Goal: Information Seeking & Learning: Learn about a topic

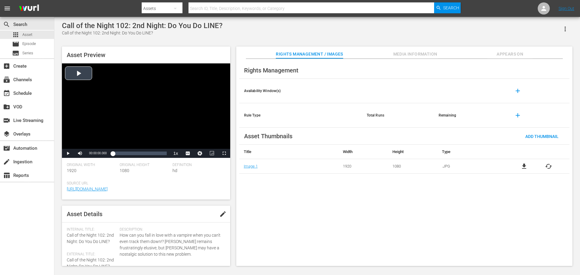
click at [185, 104] on div "Video Player" at bounding box center [146, 105] width 168 height 85
click at [68, 153] on span "Video Player" at bounding box center [68, 153] width 0 height 0
click at [230, 8] on input "text" at bounding box center [310, 8] width 245 height 14
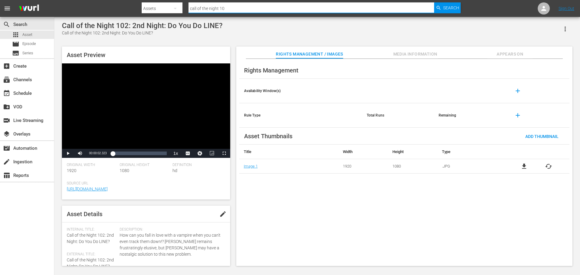
type input "call of the night 101"
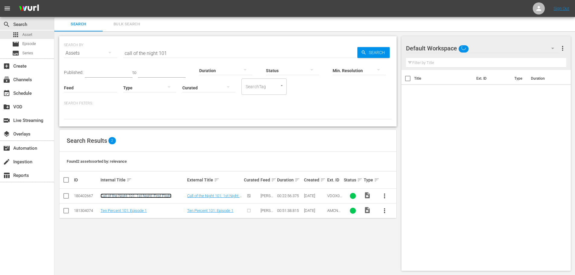
click at [165, 195] on link "Call of the Night 101: 1st Night: First Flight" at bounding box center [136, 196] width 71 height 5
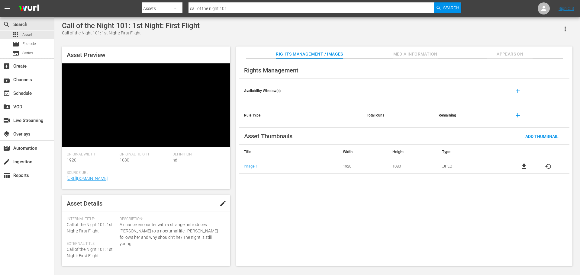
click at [191, 86] on video at bounding box center [146, 105] width 168 height 84
click at [144, 84] on video at bounding box center [146, 105] width 168 height 84
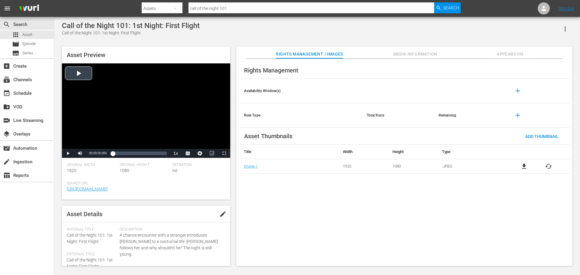
click at [146, 84] on div "Video Player" at bounding box center [146, 105] width 168 height 85
click at [68, 153] on span "Video Player" at bounding box center [68, 153] width 0 height 0
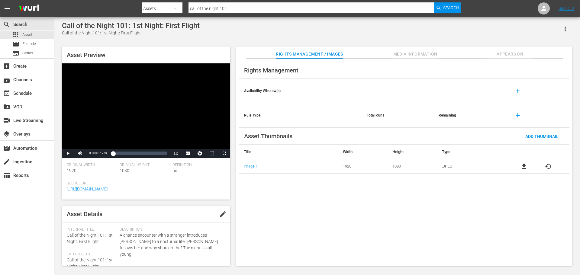
click at [231, 7] on input "call of the night 101" at bounding box center [310, 8] width 245 height 14
type input "call of the night 102"
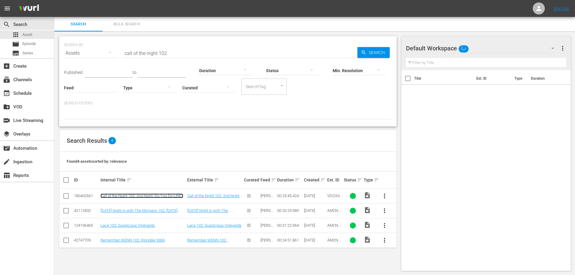
click at [152, 197] on link "Call of the Night 102: 2nd Night: Do You Do LINE?" at bounding box center [142, 196] width 83 height 5
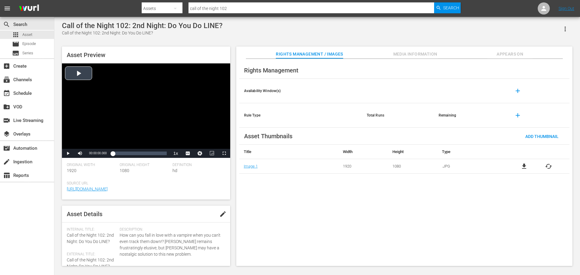
click at [130, 101] on div "Video Player" at bounding box center [146, 105] width 168 height 85
drag, startPoint x: 68, startPoint y: 153, endPoint x: 117, endPoint y: 92, distance: 78.8
click at [68, 153] on span "Video Player" at bounding box center [68, 153] width 0 height 0
click at [249, 7] on input "call of the night 102" at bounding box center [310, 8] width 245 height 14
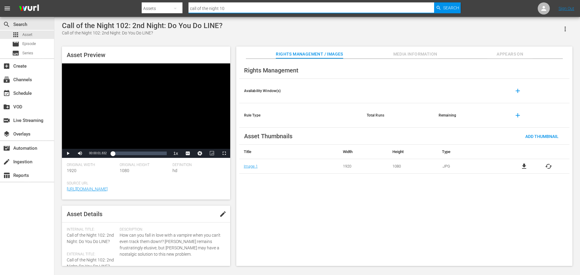
type input "call of the night 103"
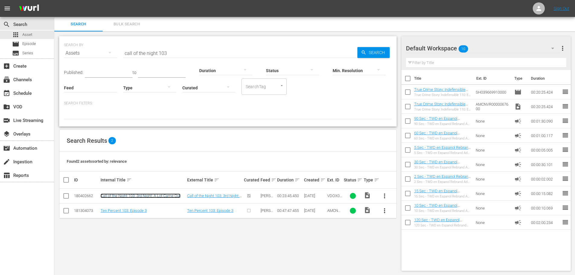
click at [144, 194] on link "Call of the Night 103: 3rd Night: A Lot Came Out" at bounding box center [141, 196] width 80 height 5
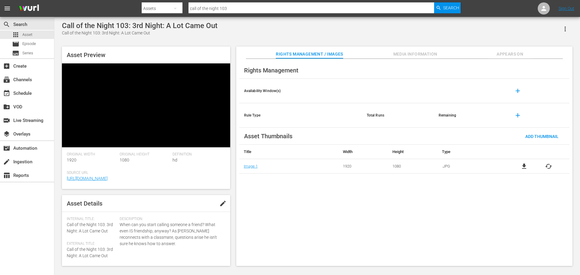
click at [159, 128] on video at bounding box center [146, 105] width 168 height 84
click at [187, 101] on video at bounding box center [146, 105] width 168 height 84
click at [190, 95] on video at bounding box center [146, 105] width 168 height 84
click at [188, 91] on video at bounding box center [146, 105] width 168 height 84
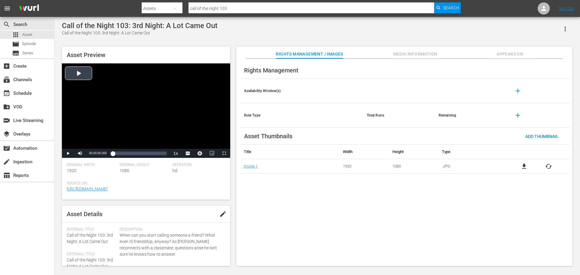
click at [155, 76] on div "Video Player" at bounding box center [146, 105] width 168 height 85
click at [68, 153] on span "Video Player" at bounding box center [68, 153] width 0 height 0
click at [240, 5] on input "call of the night 103" at bounding box center [310, 8] width 245 height 14
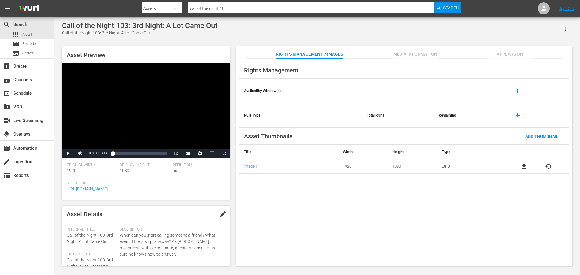
type input "call of the night 101"
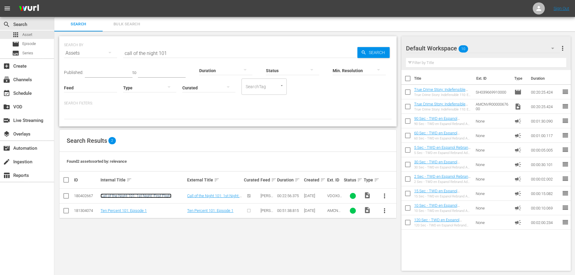
click at [150, 194] on link "Call of the Night 101: 1st Night: First Flight" at bounding box center [136, 196] width 71 height 5
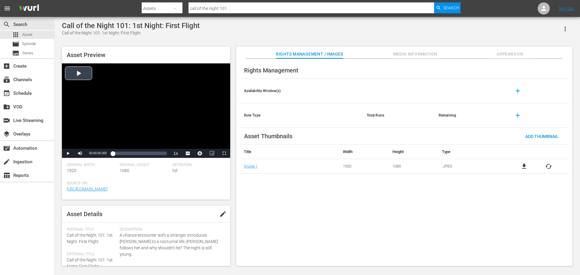
click at [70, 91] on div "Video Player" at bounding box center [146, 105] width 168 height 85
click at [68, 153] on span "Video Player" at bounding box center [68, 153] width 0 height 0
click at [21, 85] on div "subscriptions Channels" at bounding box center [27, 79] width 54 height 14
click at [21, 82] on div "subscriptions Channels" at bounding box center [17, 78] width 34 height 5
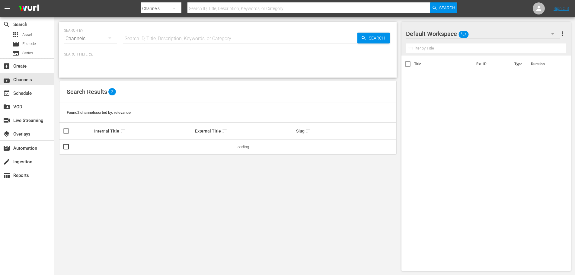
click at [169, 39] on input "text" at bounding box center [240, 38] width 234 height 14
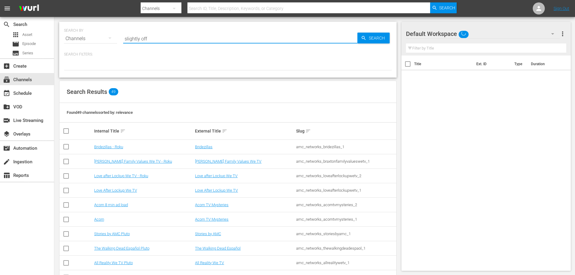
type input "slightly off"
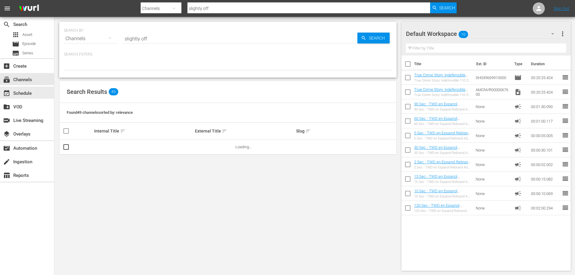
drag, startPoint x: 36, startPoint y: 95, endPoint x: 105, endPoint y: 41, distance: 87.8
click at [36, 95] on div "event_available Schedule" at bounding box center [27, 93] width 54 height 12
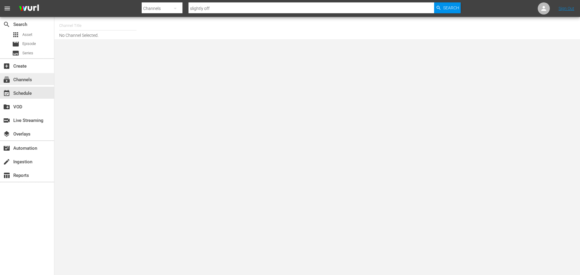
click at [37, 76] on div "subscriptions Channels" at bounding box center [27, 79] width 54 height 12
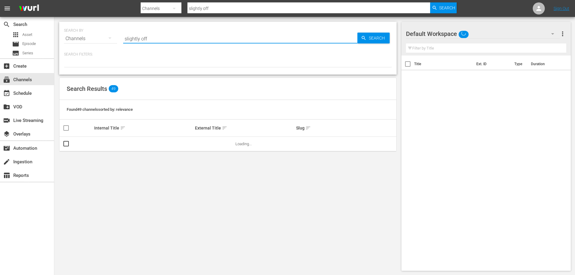
click at [166, 42] on input "slightly off" at bounding box center [240, 38] width 234 height 14
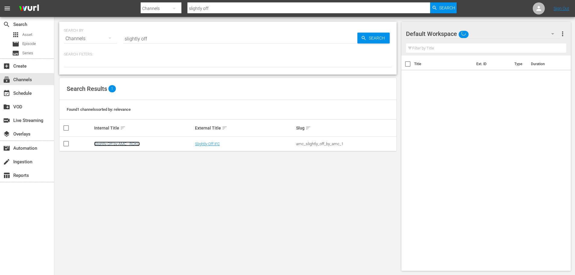
click at [118, 142] on link "Slightly Off by AMC - ROKU" at bounding box center [117, 144] width 46 height 5
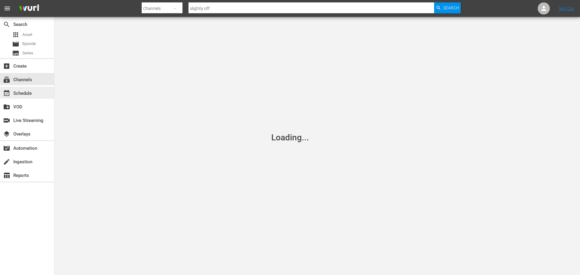
click at [40, 92] on div "event_available Schedule" at bounding box center [27, 93] width 54 height 12
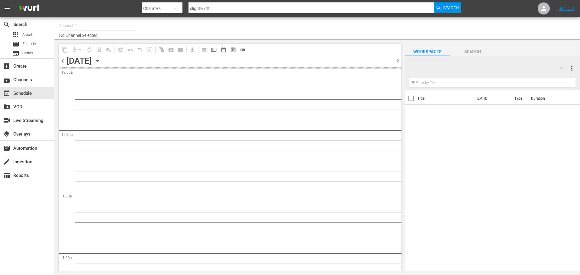
type input "Slightly Off by AMC - ROKU (564)"
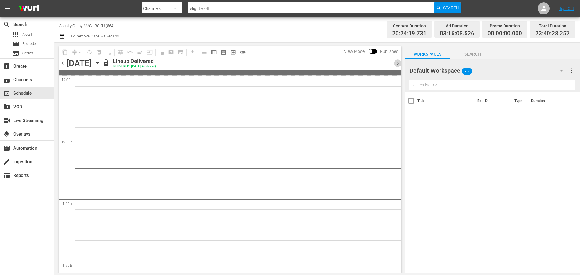
click at [394, 61] on span "chevron_right" at bounding box center [398, 63] width 8 height 8
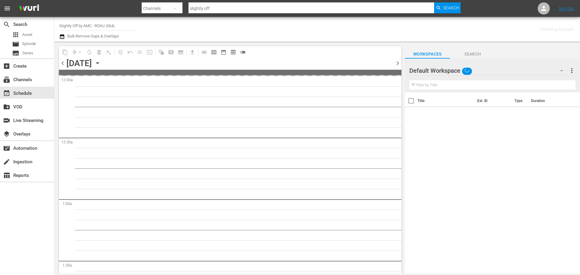
click at [101, 63] on icon "button" at bounding box center [97, 63] width 7 height 7
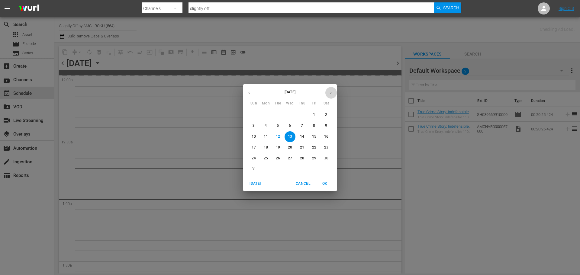
click at [331, 94] on icon "button" at bounding box center [330, 93] width 5 height 5
click at [268, 112] on span "1" at bounding box center [265, 114] width 11 height 5
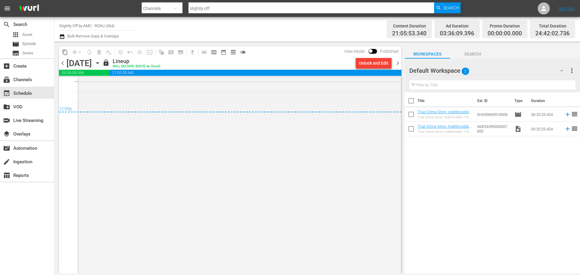
scroll to position [2931, 0]
click at [101, 62] on icon "button" at bounding box center [97, 63] width 7 height 7
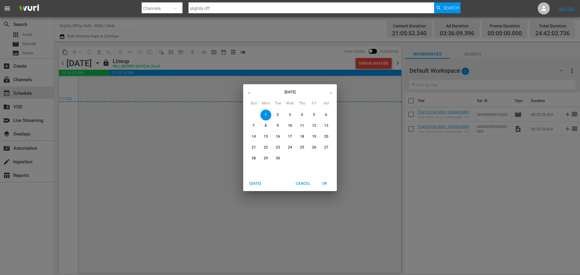
click at [276, 158] on p "30" at bounding box center [278, 158] width 4 height 5
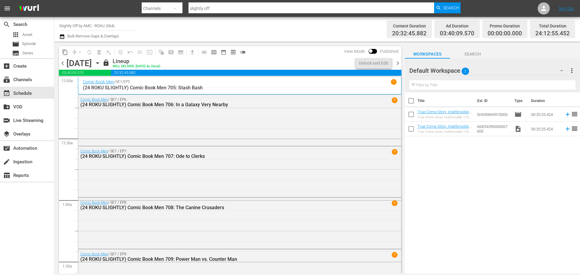
scroll to position [2804, 0]
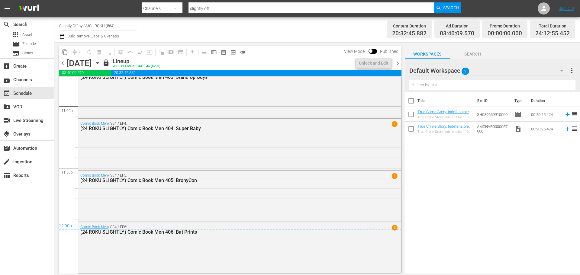
click at [401, 64] on span "chevron_right" at bounding box center [398, 63] width 8 height 8
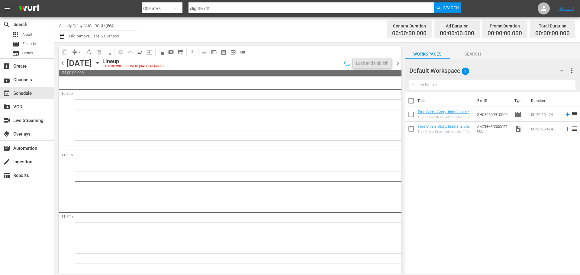
scroll to position [2760, 0]
click at [32, 32] on span "Asset" at bounding box center [27, 35] width 10 height 6
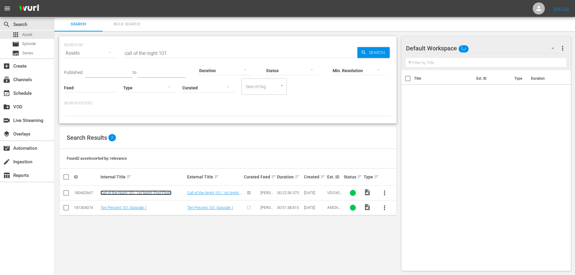
click at [169, 192] on link "Call of the Night 101: 1st Night: First Flight" at bounding box center [136, 193] width 71 height 5
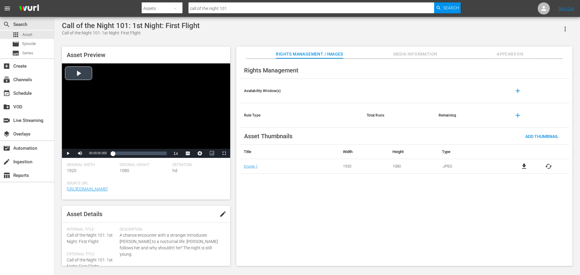
click at [141, 110] on div "Video Player" at bounding box center [146, 105] width 168 height 85
click at [68, 153] on span "Video Player" at bounding box center [68, 153] width 0 height 0
click at [156, 84] on div "Video Player" at bounding box center [146, 105] width 168 height 85
click at [68, 153] on span "Video Player" at bounding box center [68, 153] width 0 height 0
click at [143, 109] on div "Video Player" at bounding box center [146, 105] width 168 height 85
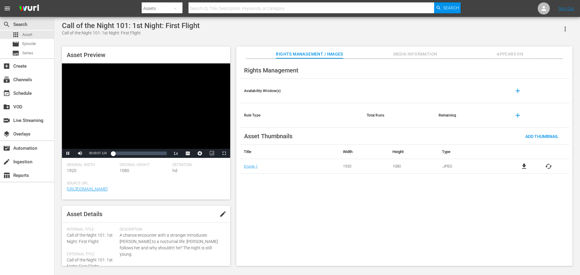
drag, startPoint x: 111, startPoint y: 155, endPoint x: 73, endPoint y: 148, distance: 38.7
click at [113, 154] on div "00:00:07.288" at bounding box center [113, 154] width 0 height 4
click at [68, 153] on span "Video Player" at bounding box center [68, 153] width 0 height 0
click at [35, 46] on span "Episode" at bounding box center [29, 44] width 14 height 6
click at [145, 109] on div "Video Player" at bounding box center [146, 105] width 168 height 85
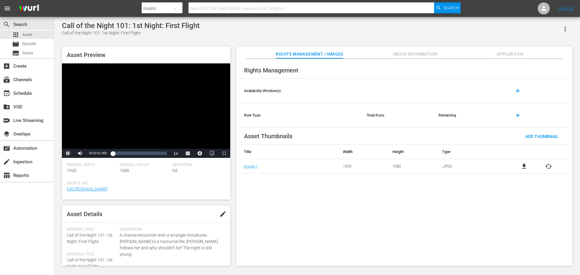
click at [68, 153] on span "Video Player" at bounding box center [68, 153] width 0 height 0
drag, startPoint x: 114, startPoint y: 155, endPoint x: 83, endPoint y: 140, distance: 34.7
click at [91, 143] on div "Video Player is loading. Play Video Play Mute Current Time 00:00:02.039 / Durat…" at bounding box center [146, 110] width 168 height 94
drag, startPoint x: 110, startPoint y: 156, endPoint x: 74, endPoint y: 149, distance: 36.1
click at [91, 152] on div "Play Mute Current Time 00:00:01.241 / Duration 00:23:44.423 Loaded : 2.52% 00:0…" at bounding box center [146, 153] width 168 height 9
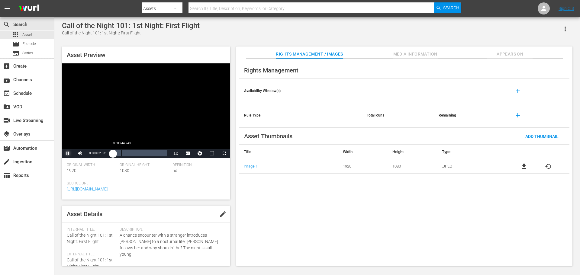
click at [121, 152] on div "Loaded : 2.52% 00:03:44.240 00:00:02.410" at bounding box center [140, 153] width 54 height 6
click at [149, 153] on div "Loaded : 17.71% 00:14:10.568 00:03:45.175" at bounding box center [140, 153] width 54 height 6
click at [190, 138] on span "Video Player" at bounding box center [190, 139] width 5 height 6
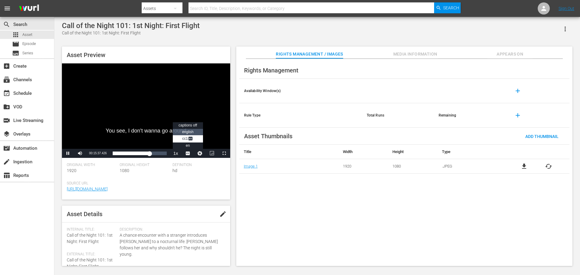
click at [187, 133] on span "english" at bounding box center [187, 132] width 11 height 4
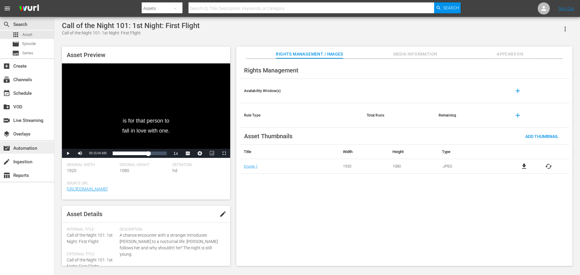
drag, startPoint x: 148, startPoint y: 155, endPoint x: 35, endPoint y: 150, distance: 112.7
click at [54, 0] on div "search Search apps Asset movie Episode subtitles Series add_box Create subscrip…" at bounding box center [316, 0] width 525 height 0
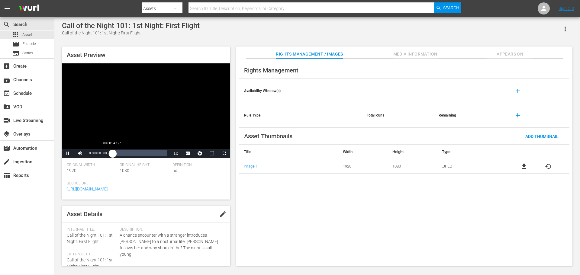
click at [113, 155] on div "00:00:00.121" at bounding box center [113, 153] width 0 height 6
click at [115, 154] on div "00:00:54.127" at bounding box center [114, 153] width 2 height 6
click at [144, 150] on div "Loaded : 16.86% 00:13:16.441 00:02:56.700" at bounding box center [140, 153] width 60 height 9
click at [68, 153] on span "Video Player" at bounding box center [68, 153] width 0 height 0
click at [222, 11] on input "text" at bounding box center [310, 8] width 245 height 14
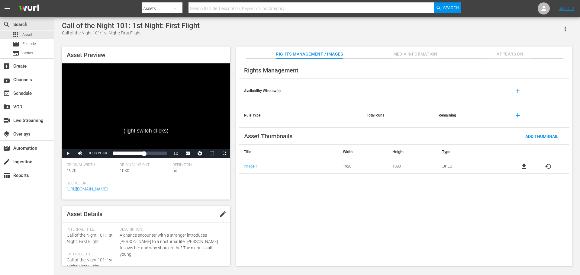
type input "1"
type input "call of the night 102"
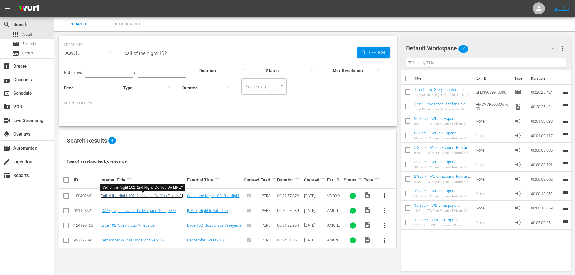
click at [157, 198] on link "Call of the Night 102: 2nd Night: Do You Do LINE?" at bounding box center [142, 196] width 83 height 5
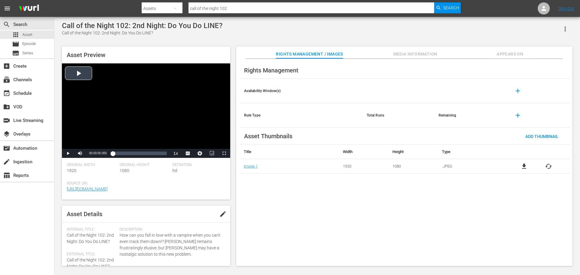
click at [188, 86] on div "Video Player" at bounding box center [146, 105] width 168 height 85
click at [190, 138] on span "Video Player" at bounding box center [190, 139] width 5 height 6
click at [140, 157] on div "Loaded : 2.94% 00:11:51.902 00:00:03.332" at bounding box center [140, 153] width 60 height 9
click at [135, 154] on div "Loaded : 53.93% 00:09:29.418 00:11:46.853" at bounding box center [140, 153] width 54 height 6
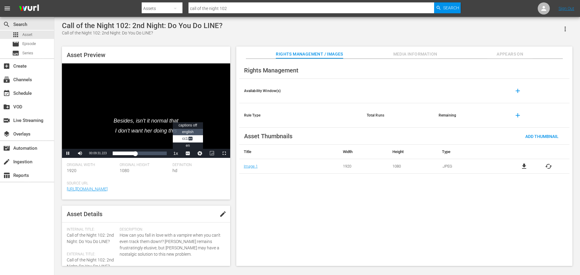
click at [188, 133] on span "english" at bounding box center [187, 132] width 11 height 4
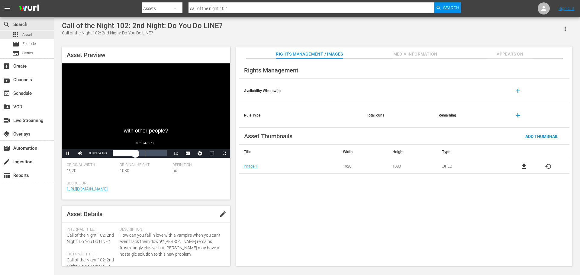
click at [145, 155] on div "Loaded : 44.65% 00:13:47.973 00:09:34.416" at bounding box center [140, 153] width 54 height 6
click at [68, 153] on span "Video Player" at bounding box center [68, 153] width 0 height 0
click at [158, 155] on div "Loaded : 63.61% 00:19:36.186 00:14:01.650" at bounding box center [140, 153] width 54 height 6
drag, startPoint x: 66, startPoint y: 154, endPoint x: 24, endPoint y: 99, distance: 68.8
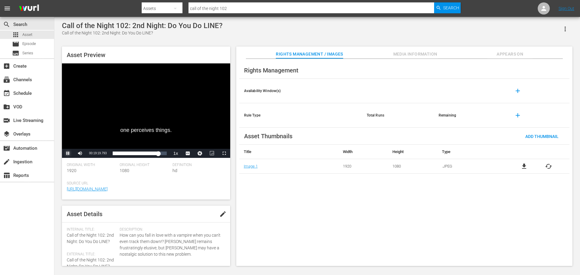
click at [68, 153] on span "Video Player" at bounding box center [68, 153] width 0 height 0
click at [80, 153] on span "Video Player" at bounding box center [80, 153] width 0 height 0
drag, startPoint x: 161, startPoint y: 157, endPoint x: 85, endPoint y: 152, distance: 76.0
click at [85, 152] on div "Play Unmute 5% Current Time 00:19:20.183 / Duration 00:23:45.424 Loaded : 85.94…" at bounding box center [146, 153] width 168 height 9
click at [68, 153] on span "Video Player" at bounding box center [68, 153] width 0 height 0
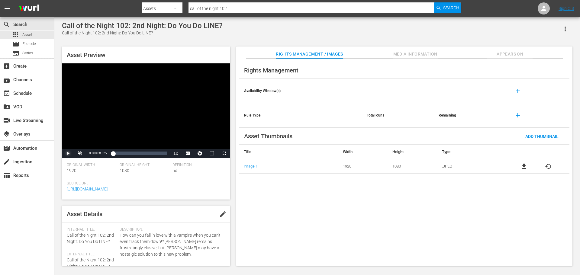
drag, startPoint x: 116, startPoint y: 154, endPoint x: 101, endPoint y: 155, distance: 15.7
click at [101, 155] on div "Play Unmute 80% Current Time 00:00:08.025 / Duration 00:23:45.424 Loaded : 3.36…" at bounding box center [146, 153] width 168 height 9
click at [68, 153] on span "Video Player" at bounding box center [68, 153] width 0 height 0
drag, startPoint x: 112, startPoint y: 156, endPoint x: 99, endPoint y: 154, distance: 12.9
click at [99, 154] on div "Play Unmute 80% Current Time 00:00:10.632 / Duration 00:23:45.424 Loaded : 3.79…" at bounding box center [146, 153] width 168 height 9
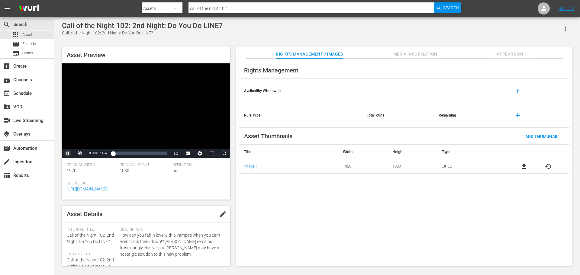
click at [68, 153] on span "Video Player" at bounding box center [68, 153] width 0 height 0
click at [125, 155] on div "00:05:17.260" at bounding box center [125, 153] width 0 height 6
click at [68, 153] on span "Video Player" at bounding box center [68, 153] width 0 height 0
drag, startPoint x: 122, startPoint y: 153, endPoint x: 104, endPoint y: 155, distance: 18.0
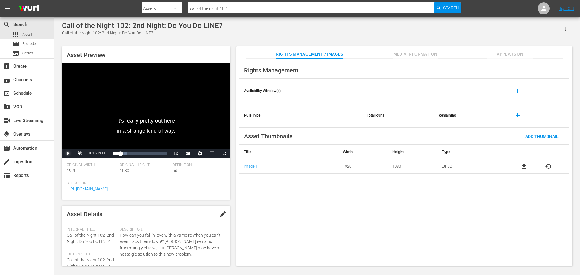
click at [104, 155] on div "Play Unmute 71% Current Time 00:05:19.111 / Duration 00:23:45.424 Loaded : 26.9…" at bounding box center [146, 153] width 168 height 9
drag, startPoint x: 116, startPoint y: 156, endPoint x: 112, endPoint y: 155, distance: 4.5
click at [113, 155] on div "00:01:17.380" at bounding box center [113, 153] width 1 height 6
click at [80, 153] on span "Video Player" at bounding box center [80, 153] width 0 height 0
click at [68, 153] on span "Video Player" at bounding box center [68, 153] width 0 height 0
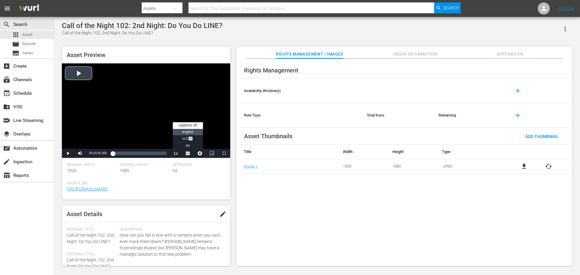
click at [192, 135] on li "english" at bounding box center [188, 132] width 30 height 7
click at [68, 153] on span "Video Player" at bounding box center [68, 153] width 0 height 0
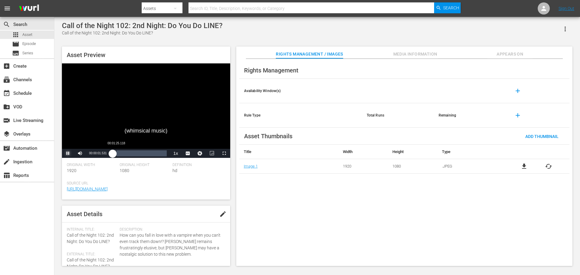
click at [113, 155] on div "00:00:01.735" at bounding box center [113, 153] width 0 height 6
click at [114, 156] on div "00:01:27.572" at bounding box center [114, 153] width 3 height 6
drag, startPoint x: 114, startPoint y: 156, endPoint x: 109, endPoint y: 155, distance: 5.1
click at [113, 155] on div "00:00:33.767" at bounding box center [113, 154] width 1 height 4
drag, startPoint x: 114, startPoint y: 155, endPoint x: 97, endPoint y: 154, distance: 16.6
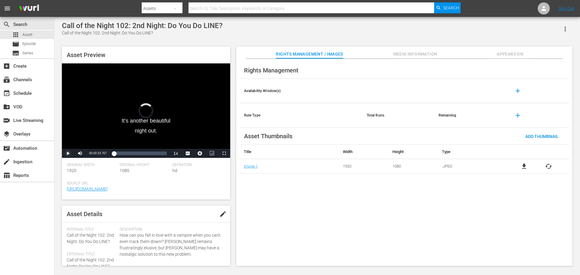
click at [98, 154] on div "Play Mute Current Time 00:00:33.767 / Duration 00:22:57.376 Loaded : 0.00% 00:0…" at bounding box center [146, 153] width 168 height 9
click at [68, 153] on span "Video Player" at bounding box center [68, 153] width 0 height 0
click at [94, 153] on div "Volume Level" at bounding box center [90, 153] width 7 height 1
click at [68, 153] on span "Video Player" at bounding box center [68, 153] width 0 height 0
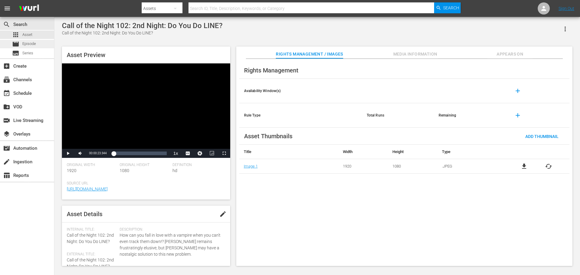
click at [30, 46] on span "Episode" at bounding box center [29, 44] width 14 height 6
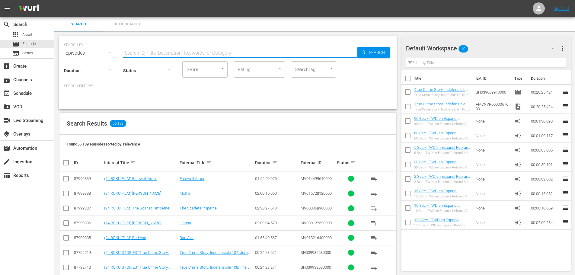
click at [153, 53] on input "text" at bounding box center [240, 53] width 234 height 14
type input "call of the night 101"
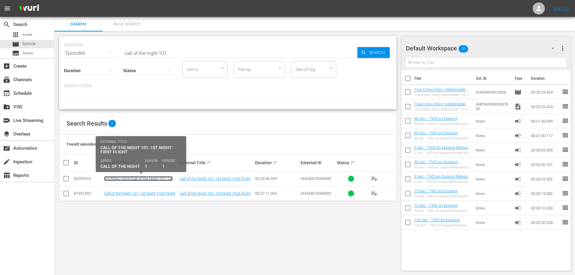
click at [146, 177] on link "(24 ROKU AXH) Call of the Night 101: 1st Night: First Flight" at bounding box center [138, 180] width 69 height 9
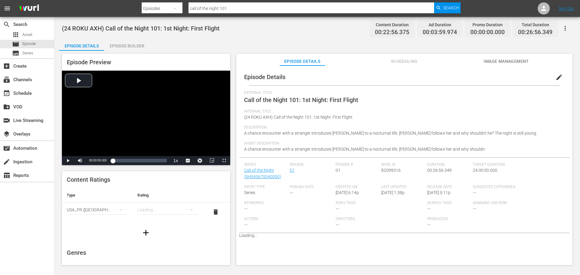
click at [124, 124] on div "Video Player" at bounding box center [146, 113] width 168 height 85
click at [68, 161] on span "Video Player" at bounding box center [68, 161] width 0 height 0
click at [104, 107] on div "Video Player" at bounding box center [146, 113] width 168 height 85
click at [68, 161] on span "Video Player" at bounding box center [68, 161] width 0 height 0
click at [30, 38] on div "apps Asset" at bounding box center [22, 34] width 20 height 8
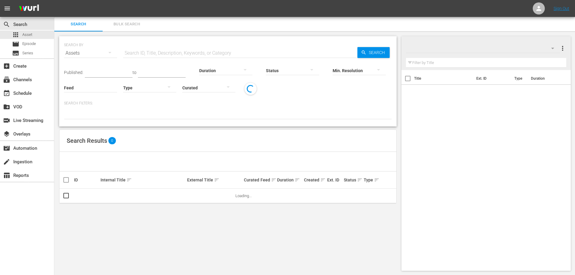
drag, startPoint x: 162, startPoint y: 59, endPoint x: 163, endPoint y: 52, distance: 6.5
click at [162, 59] on input "text" at bounding box center [240, 53] width 234 height 14
click at [164, 51] on input "text" at bounding box center [240, 53] width 234 height 14
paste input "https://platform.wurl.com/main/asset/180402661"
type input "https://platform.wurl.com/main/asset/180402661"
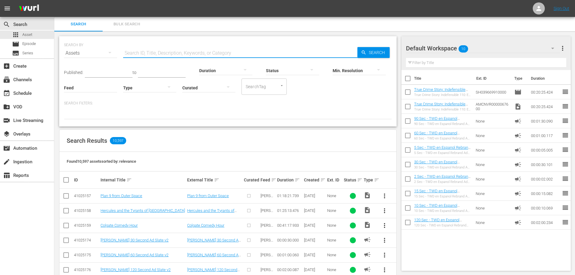
click at [192, 59] on input "text" at bounding box center [240, 53] width 234 height 14
click at [191, 57] on div "Search ID, Title, Description, Keywords, or Category" at bounding box center [240, 53] width 234 height 14
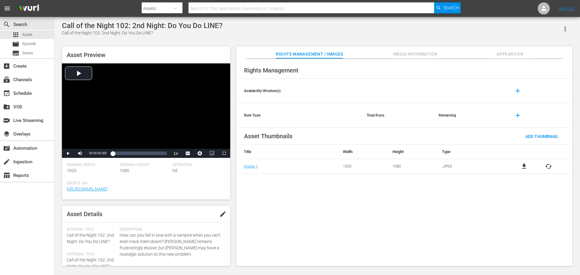
click at [130, 89] on div "Video Player" at bounding box center [146, 105] width 168 height 85
click at [68, 153] on span "Video Player" at bounding box center [68, 153] width 0 height 0
click at [216, 12] on input "text" at bounding box center [310, 8] width 245 height 14
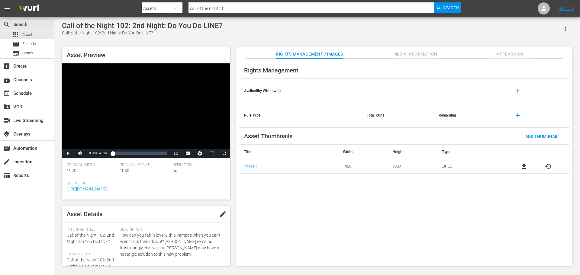
type input "call of the night 103"
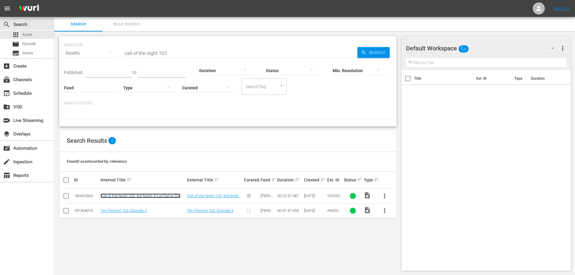
click at [133, 196] on link "Call of the Night 103: 3rd Night: A Lot Came Out" at bounding box center [141, 196] width 80 height 5
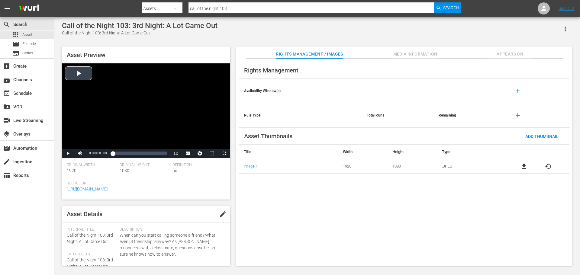
click at [125, 97] on div "Video Player" at bounding box center [146, 105] width 168 height 85
click at [67, 159] on div "Asset Preview Video Player is loading. Play Video Pause Mute Current Time 00:00…" at bounding box center [146, 122] width 168 height 153
click at [68, 153] on span "Video Player" at bounding box center [68, 153] width 0 height 0
click at [119, 153] on div "Loaded : 2.94% 00:01:29.652 00:00:06.223" at bounding box center [140, 153] width 54 height 6
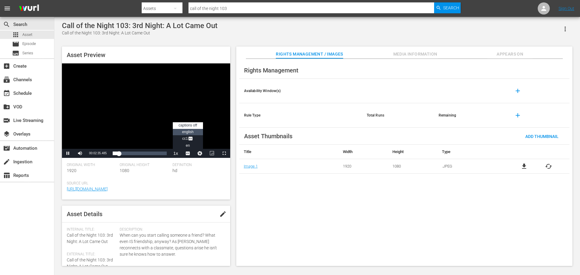
click at [189, 133] on span "english" at bounding box center [187, 132] width 11 height 4
click at [68, 153] on span "Video Player" at bounding box center [68, 153] width 0 height 0
drag, startPoint x: 117, startPoint y: 157, endPoint x: 92, endPoint y: 157, distance: 24.8
click at [109, 157] on div "Play Mute 80% Current Time 00:02:36.350 / Duration 00:23:45.424 Loaded : 15.58%…" at bounding box center [146, 153] width 168 height 9
drag, startPoint x: 122, startPoint y: 152, endPoint x: 102, endPoint y: 152, distance: 19.9
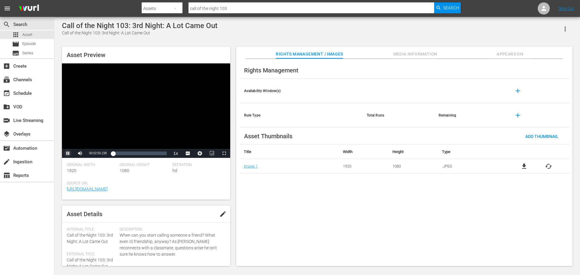
click at [103, 152] on div "Pause Mute 80% Current Time 00:02:50.238 / Duration 00:23:45.424 Loaded : 0.84%…" at bounding box center [146, 153] width 168 height 9
click at [40, 37] on div "apps Asset" at bounding box center [27, 34] width 54 height 8
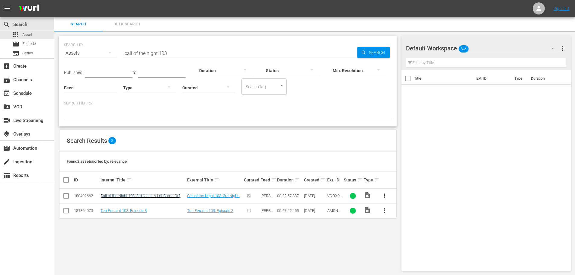
click at [139, 195] on link "Call of the Night 103: 3rd Night: A Lot Came Out" at bounding box center [141, 196] width 80 height 5
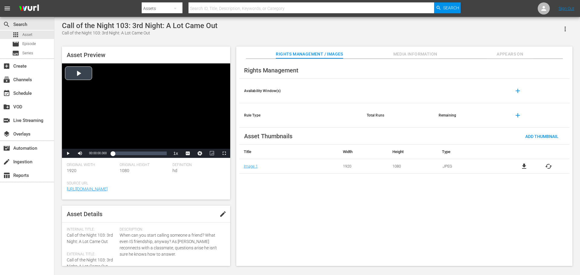
click at [129, 93] on div "Video Player" at bounding box center [146, 105] width 168 height 85
click at [68, 153] on span "Video Player" at bounding box center [68, 153] width 0 height 0
click at [198, 38] on div "Call of the Night 103: 3rd Night: A Lot Came Out Call of the Night 103: 3rd Nig…" at bounding box center [317, 142] width 516 height 242
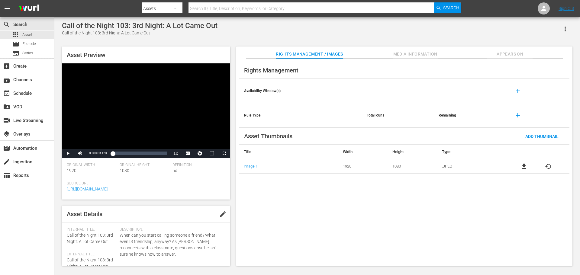
click at [200, 48] on div "Asset Preview Video Player is loading. Play Video Play Mute Current Time 00:00:…" at bounding box center [146, 122] width 168 height 153
click at [25, 45] on span "Episode" at bounding box center [29, 44] width 14 height 6
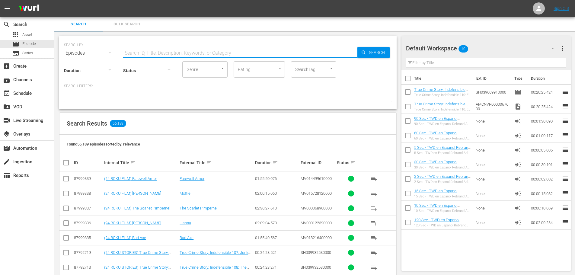
click at [146, 53] on input "text" at bounding box center [240, 53] width 234 height 14
type input "call of the night 102"
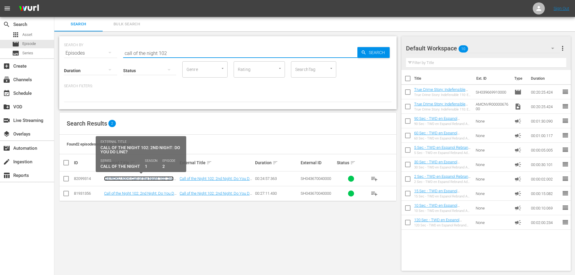
click at [150, 178] on link "(24 ROKU AXH) Call of the Night 102: 2nd Night: Do You Do LINE?" at bounding box center [138, 180] width 69 height 9
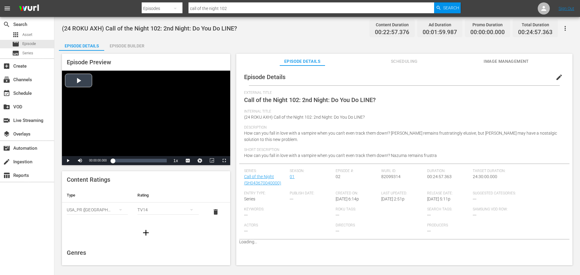
click at [108, 116] on div "Video Player" at bounding box center [146, 113] width 168 height 85
click at [68, 161] on span "Video Player" at bounding box center [68, 161] width 0 height 0
